Goal: Information Seeking & Learning: Learn about a topic

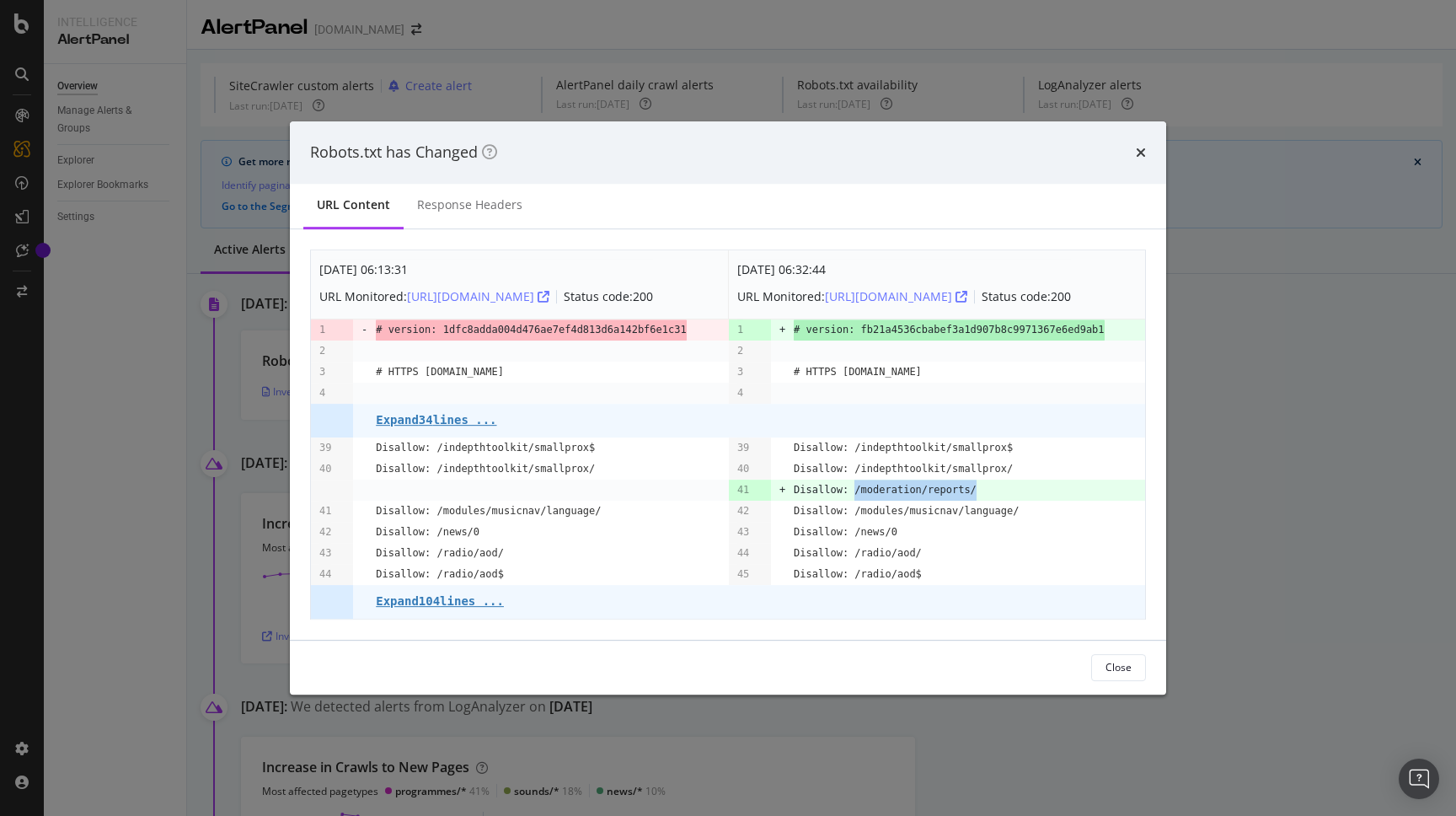
drag, startPoint x: 976, startPoint y: 491, endPoint x: 854, endPoint y: 494, distance: 122.0
click at [854, 494] on pre "Disallow: /moderation/reports/" at bounding box center [885, 489] width 183 height 21
copy pre "/moderation/reports/"
click at [1139, 154] on icon "times" at bounding box center [1141, 152] width 10 height 14
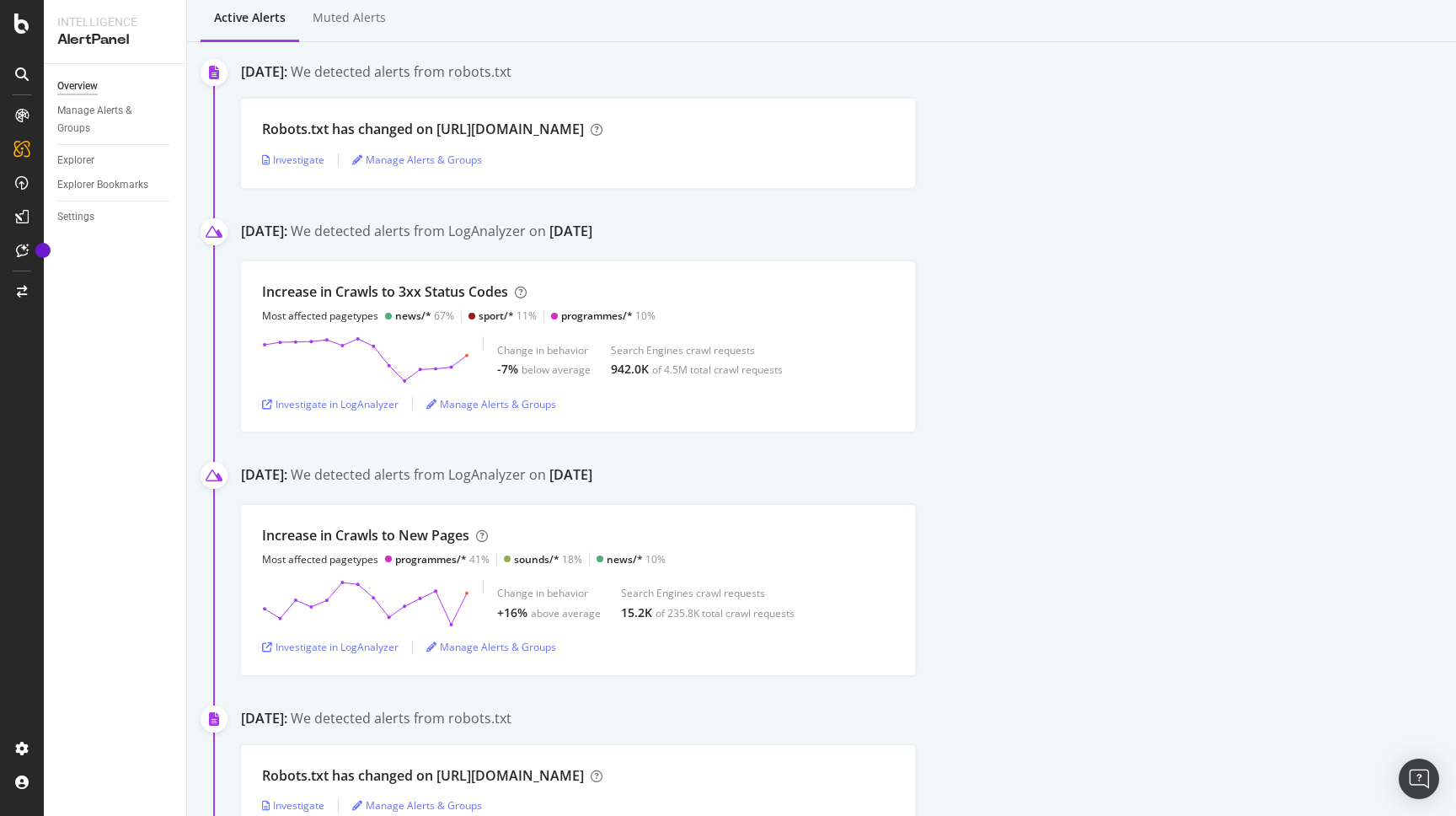
scroll to position [216, 0]
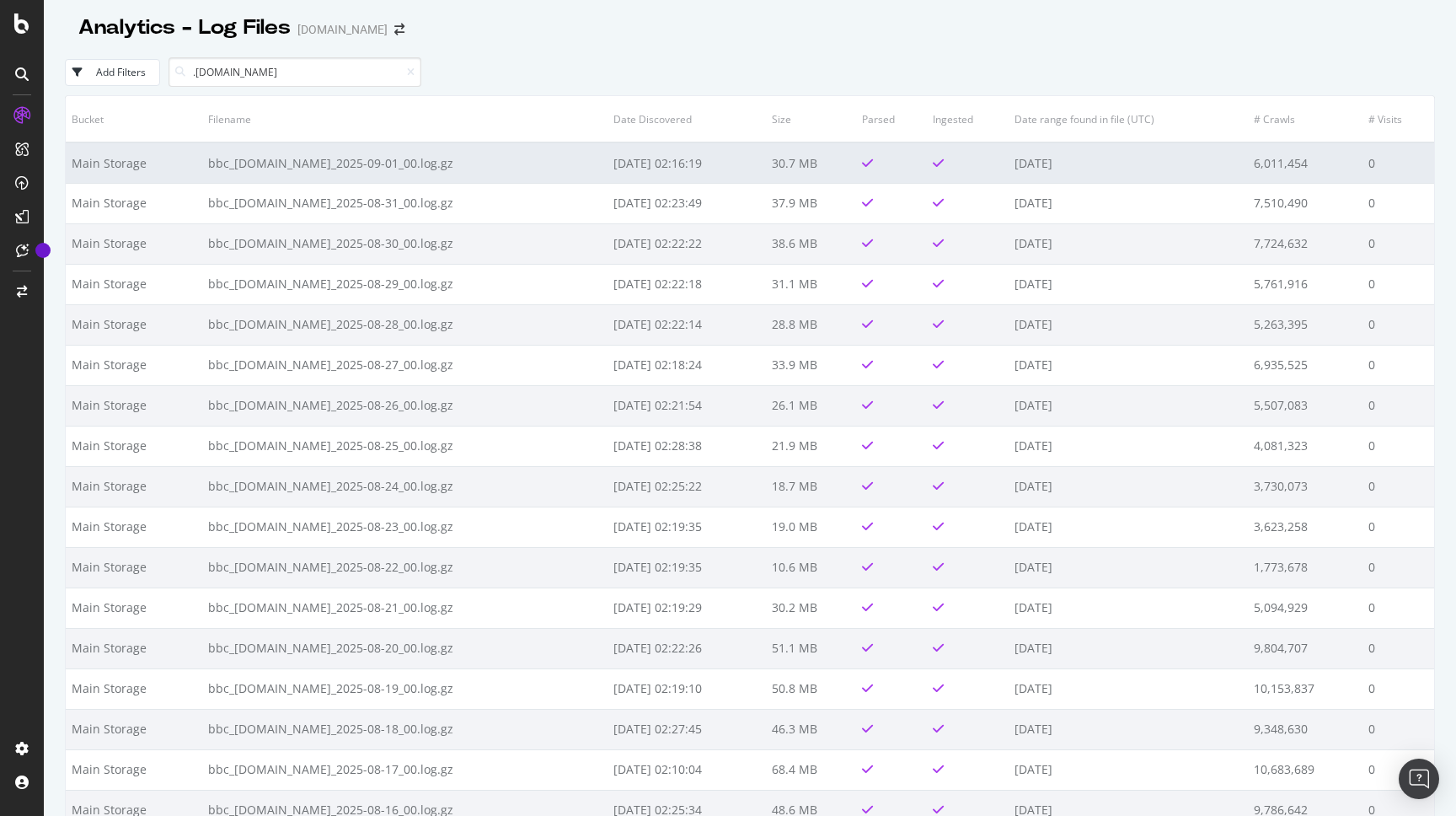
click at [440, 160] on td "bbc_[DOMAIN_NAME]_2025-09-01_00.log.gz" at bounding box center [404, 162] width 405 height 40
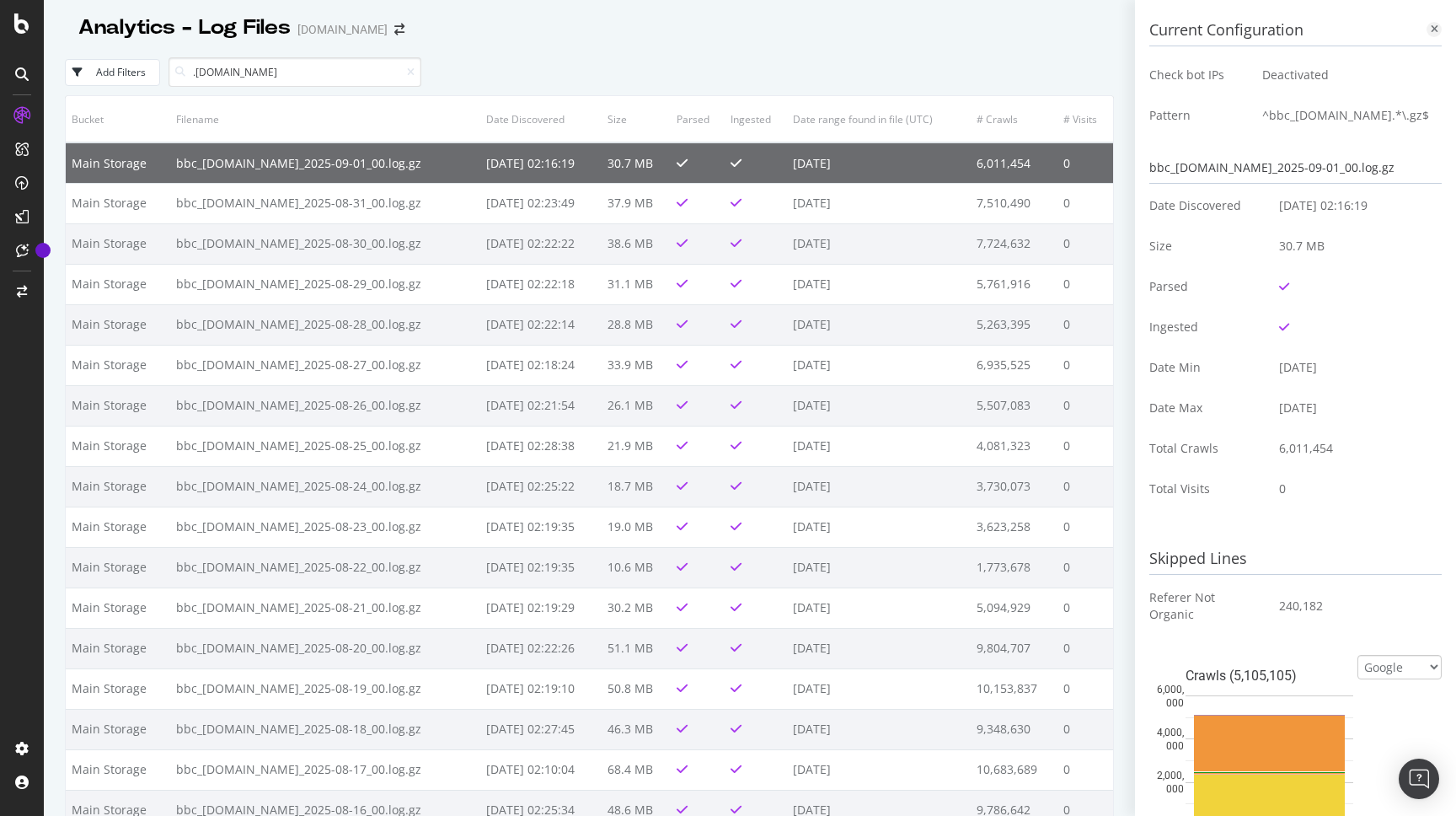
click at [1432, 27] on icon at bounding box center [1434, 29] width 8 height 10
